Goal: Browse casually

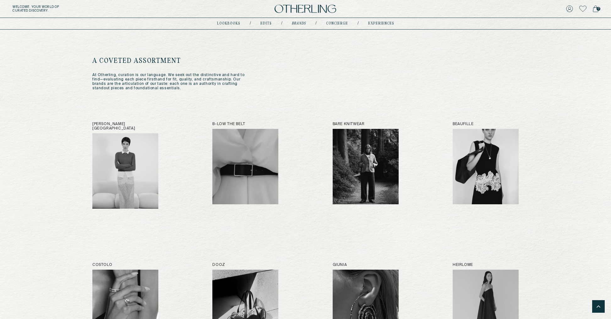
scroll to position [346, 0]
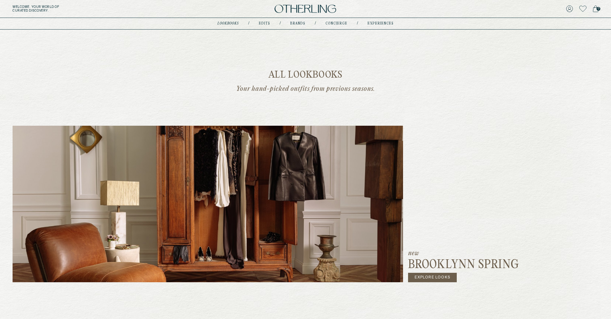
scroll to position [66, 0]
